Goal: Information Seeking & Learning: Learn about a topic

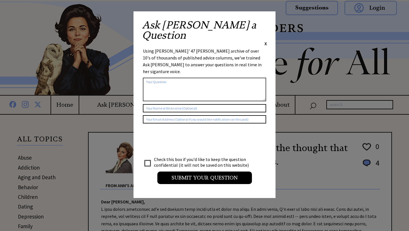
click at [266, 41] on span "X" at bounding box center [266, 44] width 3 height 6
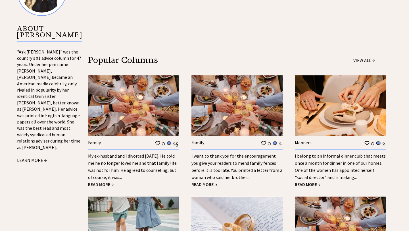
scroll to position [657, 0]
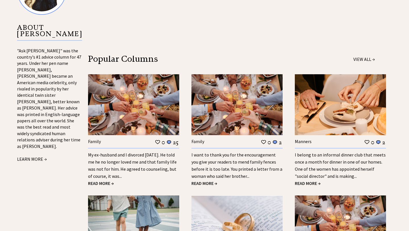
click at [214, 184] on span "READ MORE →" at bounding box center [205, 183] width 26 height 6
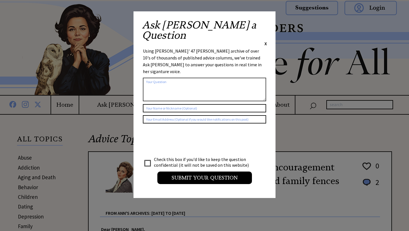
click at [266, 41] on span "X" at bounding box center [266, 44] width 3 height 6
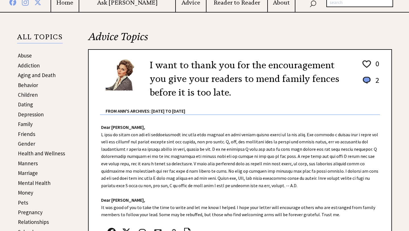
scroll to position [104, 0]
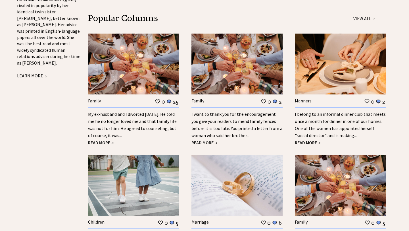
scroll to position [657, 0]
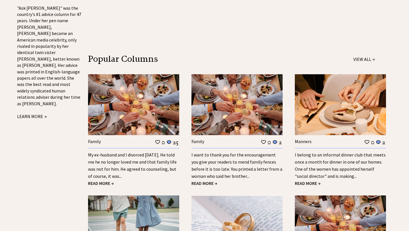
click at [112, 183] on span "READ MORE →" at bounding box center [101, 183] width 26 height 6
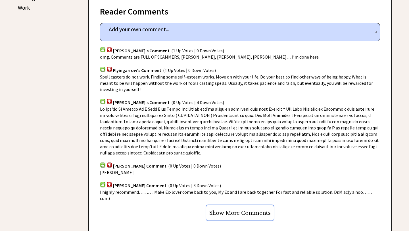
scroll to position [366, 0]
